Goal: Task Accomplishment & Management: Manage account settings

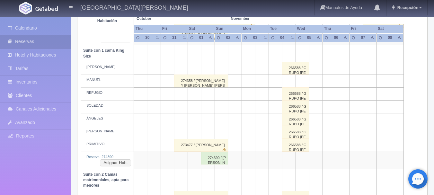
scroll to position [288, 0]
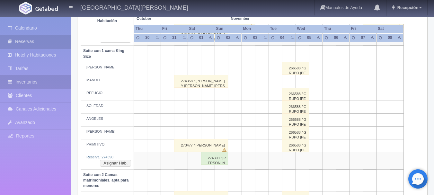
click at [61, 80] on link "Inventarios" at bounding box center [35, 81] width 71 height 13
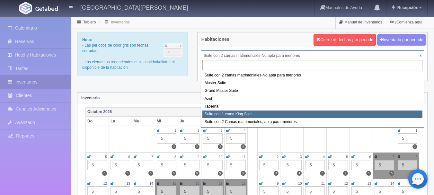
select select "1921"
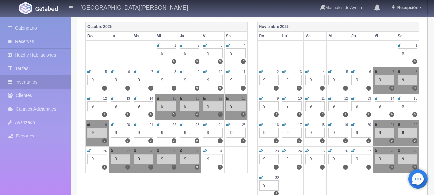
scroll to position [85, 0]
click at [205, 151] on icon at bounding box center [205, 151] width 4 height 4
click at [399, 44] on icon at bounding box center [400, 45] width 4 height 4
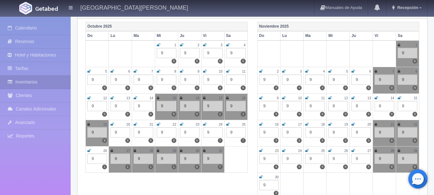
click at [260, 73] on icon at bounding box center [261, 71] width 4 height 4
click at [285, 70] on icon at bounding box center [284, 71] width 4 height 4
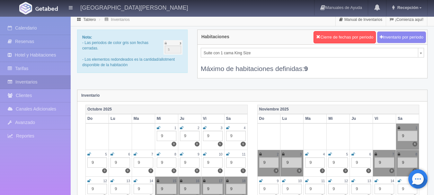
scroll to position [0, 0]
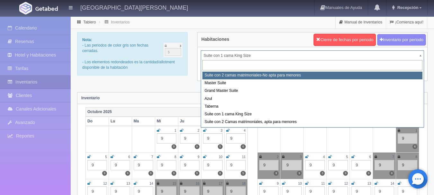
select select "1891"
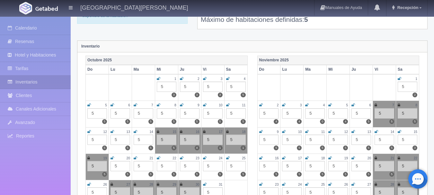
scroll to position [52, 0]
click at [399, 79] on icon at bounding box center [400, 78] width 4 height 4
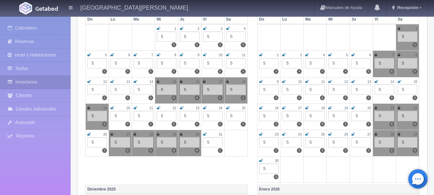
scroll to position [102, 0]
click at [206, 135] on icon at bounding box center [205, 134] width 4 height 4
click at [262, 55] on icon at bounding box center [261, 55] width 4 height 4
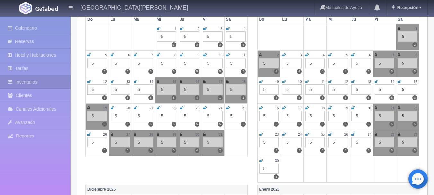
click at [290, 56] on div "3" at bounding box center [292, 54] width 20 height 5
click at [286, 56] on div "3" at bounding box center [292, 54] width 20 height 5
click at [286, 56] on icon at bounding box center [284, 55] width 4 height 4
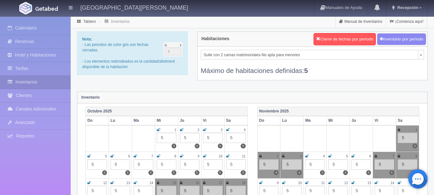
scroll to position [0, 0]
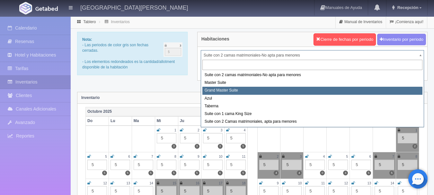
select select "1918"
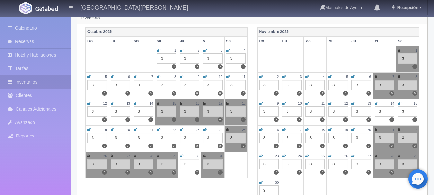
scroll to position [80, 0]
click at [261, 77] on icon at bounding box center [261, 77] width 4 height 4
click at [285, 76] on icon at bounding box center [284, 77] width 4 height 4
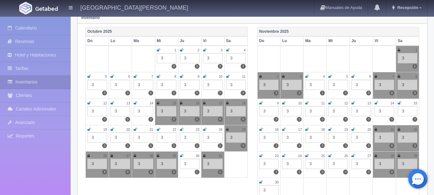
click at [181, 155] on icon at bounding box center [182, 156] width 4 height 4
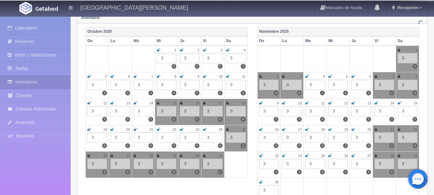
scroll to position [0, 0]
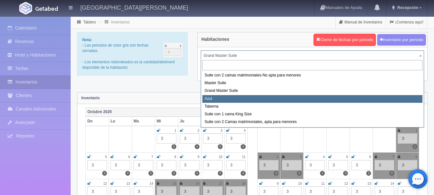
select select "1919"
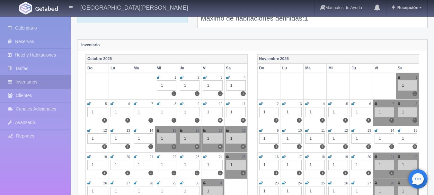
scroll to position [54, 0]
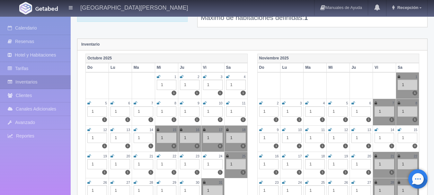
click at [262, 100] on td "2 1 1" at bounding box center [268, 112] width 23 height 26
click at [261, 102] on icon at bounding box center [261, 103] width 4 height 4
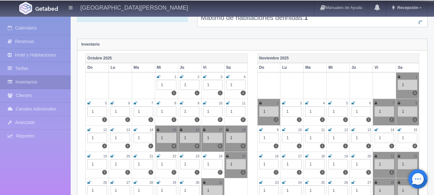
click at [286, 107] on div "1" at bounding box center [292, 111] width 20 height 10
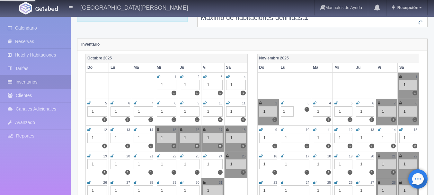
click at [284, 102] on icon at bounding box center [283, 103] width 4 height 4
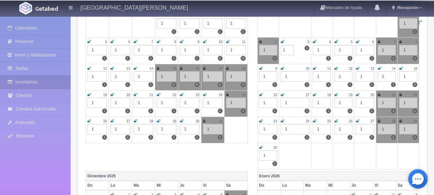
scroll to position [121, 0]
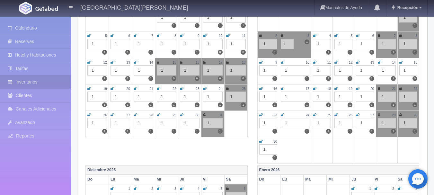
click at [182, 115] on icon at bounding box center [182, 115] width 4 height 4
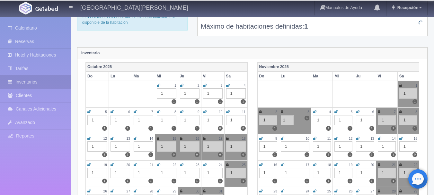
scroll to position [4, 0]
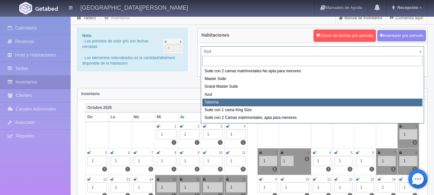
select select "1920"
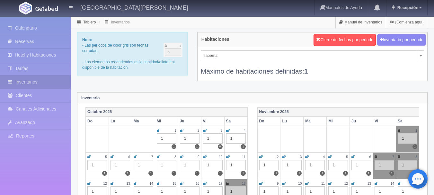
scroll to position [42, 0]
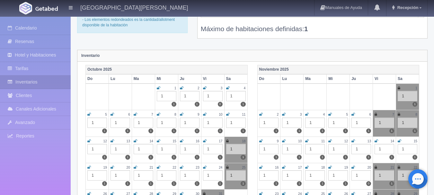
click at [262, 115] on icon at bounding box center [261, 114] width 4 height 4
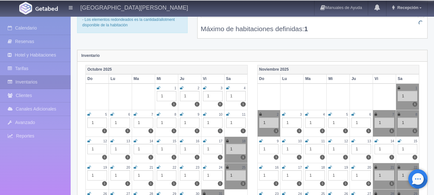
click at [288, 114] on div "3" at bounding box center [292, 114] width 20 height 5
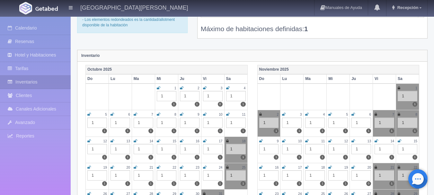
click at [282, 114] on td "3 1 1" at bounding box center [291, 123] width 23 height 26
click at [283, 114] on icon at bounding box center [284, 114] width 4 height 4
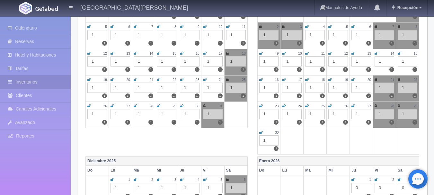
scroll to position [0, 0]
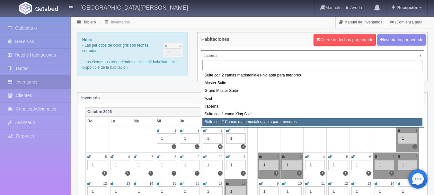
select select "1983"
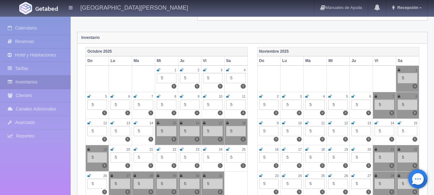
scroll to position [61, 0]
click at [261, 97] on icon at bounding box center [261, 96] width 4 height 4
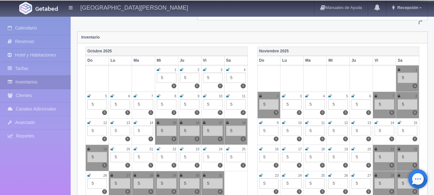
click at [284, 95] on icon at bounding box center [284, 96] width 4 height 4
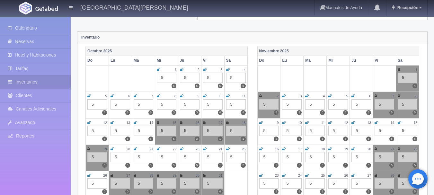
scroll to position [0, 0]
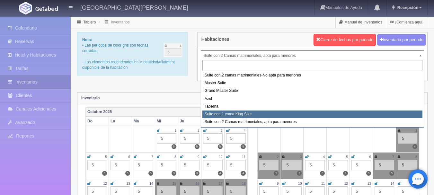
select select "1921"
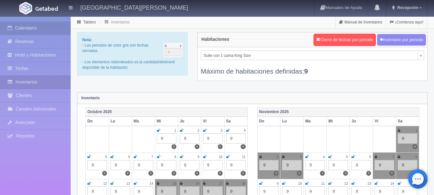
click at [46, 27] on link "Calendario" at bounding box center [35, 28] width 71 height 13
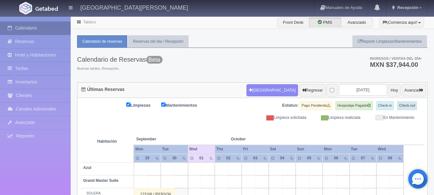
click at [43, 32] on link "Calendario" at bounding box center [35, 28] width 71 height 13
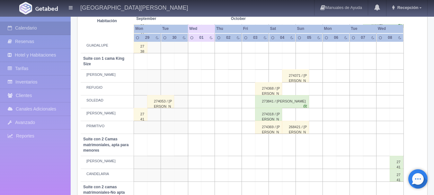
scroll to position [311, 0]
